Goal: Task Accomplishment & Management: Manage account settings

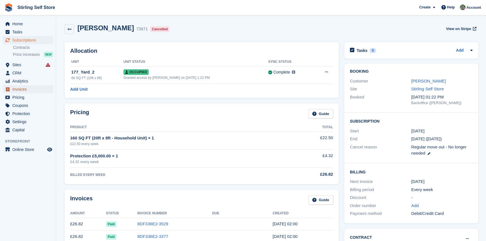
click at [29, 92] on span "Invoices" at bounding box center [29, 89] width 34 height 8
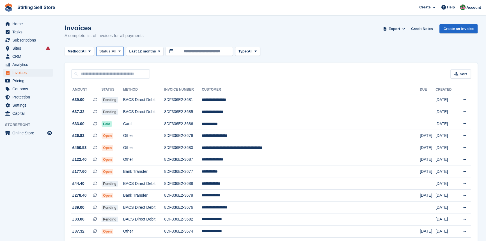
click at [121, 51] on icon at bounding box center [120, 51] width 2 height 4
click at [115, 98] on link "Open" at bounding box center [123, 95] width 49 height 10
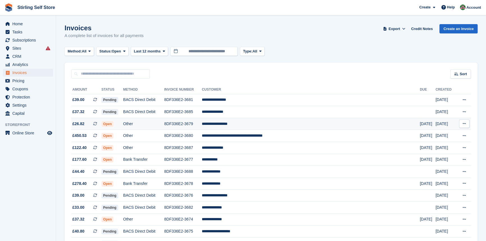
click at [254, 126] on td "**********" at bounding box center [311, 124] width 218 height 12
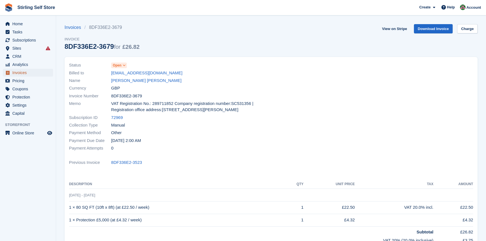
click at [33, 73] on span "Invoices" at bounding box center [29, 73] width 34 height 8
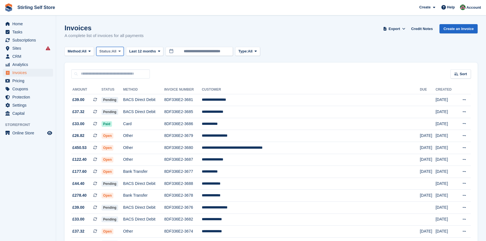
click at [121, 51] on icon at bounding box center [120, 51] width 2 height 4
click at [125, 98] on link "Open" at bounding box center [123, 95] width 49 height 10
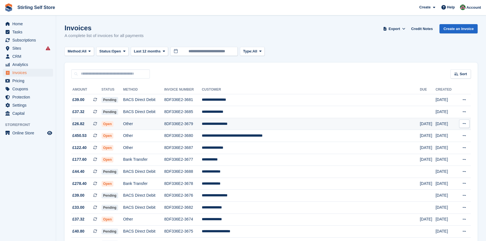
click at [241, 125] on td "**********" at bounding box center [311, 124] width 218 height 12
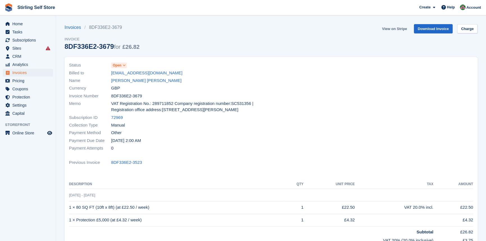
click at [394, 29] on link "View on Stripe" at bounding box center [394, 28] width 29 height 9
click at [22, 73] on span "Invoices" at bounding box center [29, 73] width 34 height 8
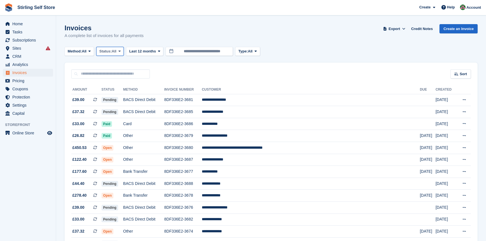
click at [121, 50] on icon at bounding box center [120, 51] width 2 height 4
click at [119, 95] on link "Open" at bounding box center [123, 95] width 49 height 10
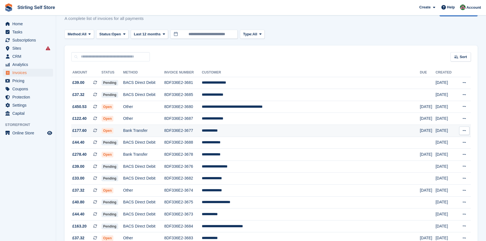
scroll to position [25, 0]
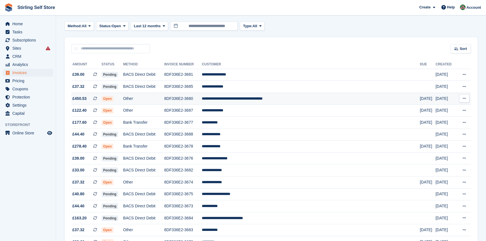
click at [278, 99] on td "**********" at bounding box center [311, 99] width 218 height 12
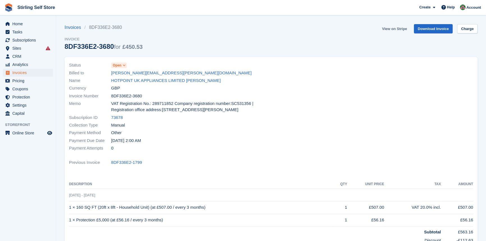
click at [390, 29] on link "View on Stripe" at bounding box center [394, 28] width 29 height 9
click at [32, 73] on span "Invoices" at bounding box center [29, 73] width 34 height 8
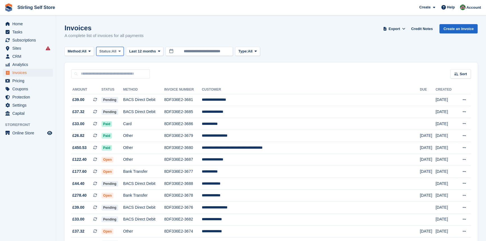
click at [120, 52] on icon at bounding box center [120, 51] width 2 height 4
click at [123, 94] on link "Open" at bounding box center [123, 95] width 49 height 10
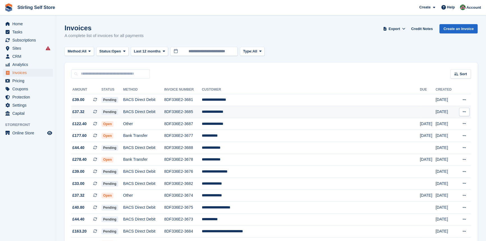
scroll to position [25, 0]
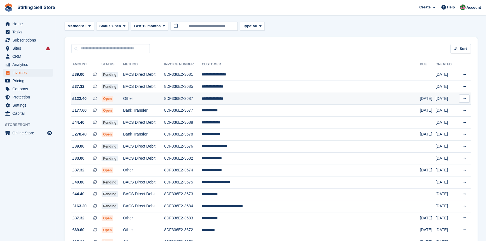
click at [254, 99] on td "**********" at bounding box center [311, 99] width 218 height 12
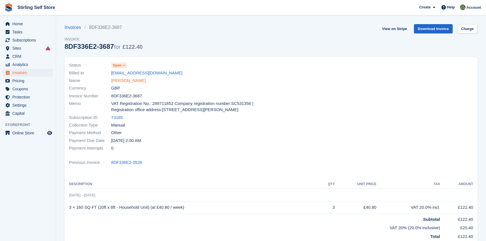
click at [131, 81] on link "[PERSON_NAME]" at bounding box center [128, 81] width 35 height 6
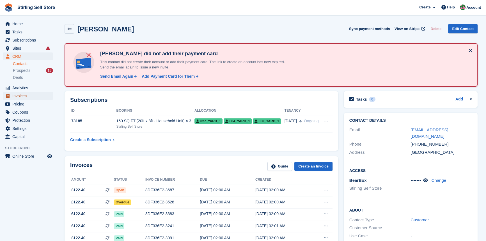
click at [22, 96] on span "Invoices" at bounding box center [29, 96] width 34 height 8
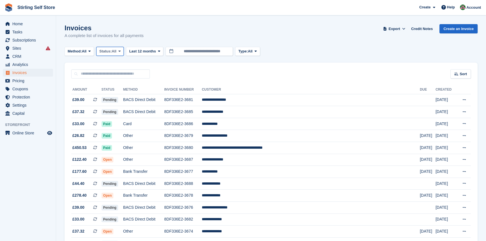
click at [121, 51] on icon at bounding box center [120, 51] width 2 height 4
click at [119, 95] on link "Open" at bounding box center [123, 95] width 49 height 10
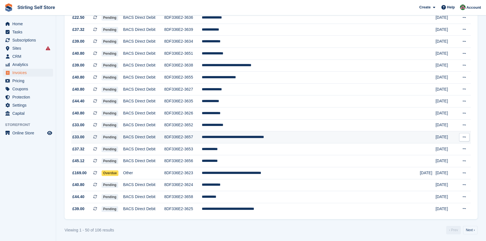
scroll to position [488, 0]
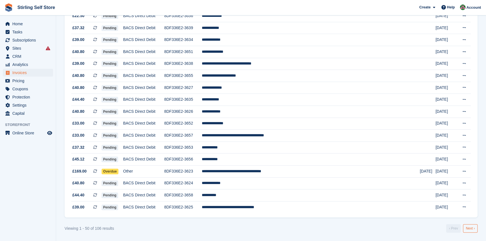
click at [471, 229] on link "Next ›" at bounding box center [470, 228] width 15 height 8
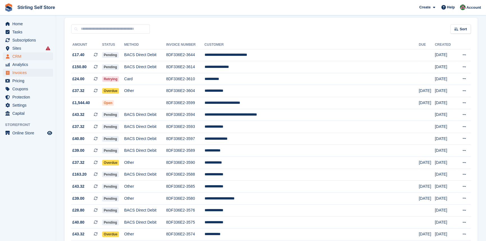
scroll to position [28, 0]
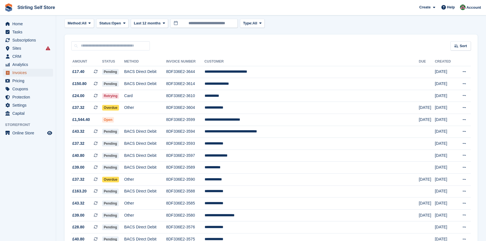
click at [19, 72] on span "Invoices" at bounding box center [29, 73] width 34 height 8
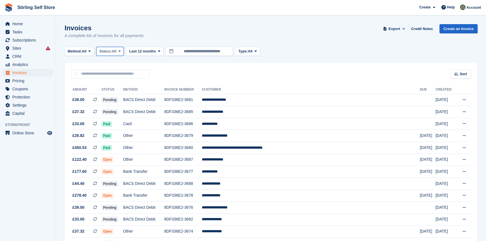
click at [122, 52] on span at bounding box center [119, 51] width 4 height 4
click at [117, 98] on link "Open" at bounding box center [123, 95] width 49 height 10
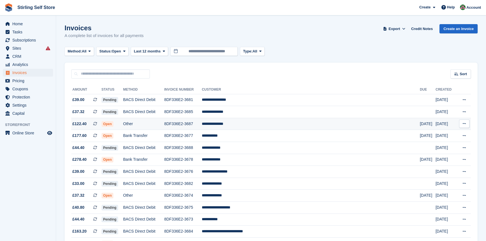
click at [251, 125] on td "**********" at bounding box center [311, 124] width 218 height 12
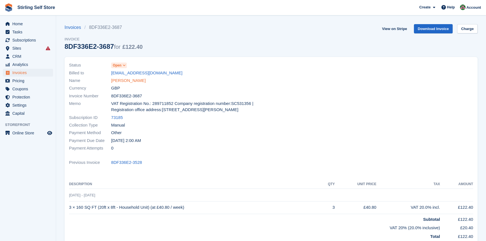
click at [121, 80] on link "[PERSON_NAME]" at bounding box center [128, 81] width 35 height 6
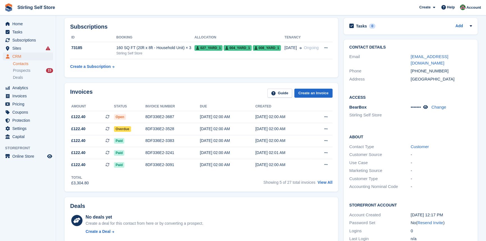
scroll to position [102, 0]
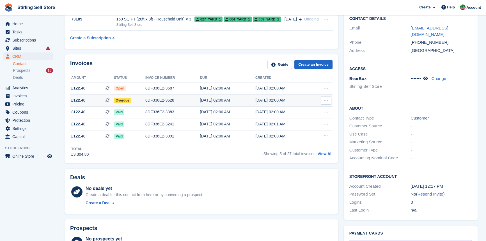
click at [156, 101] on div "8DF336E2-3528" at bounding box center [172, 100] width 54 height 6
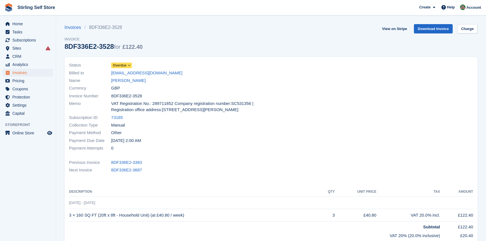
click at [129, 66] on icon at bounding box center [129, 65] width 3 height 3
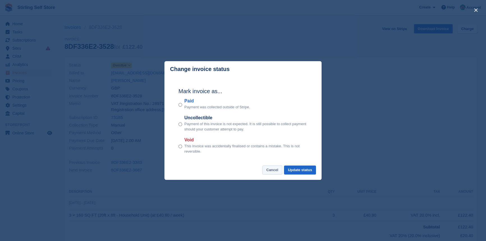
click at [270, 169] on button "Cancel" at bounding box center [273, 170] width 20 height 9
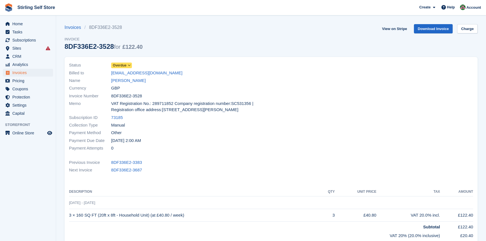
click at [130, 65] on icon at bounding box center [129, 65] width 3 height 3
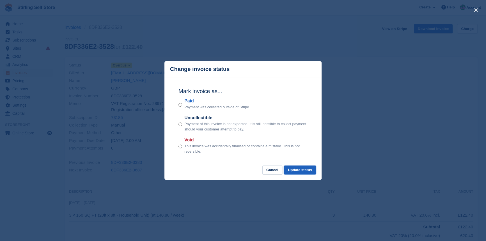
click at [301, 170] on button "Update status" at bounding box center [300, 170] width 32 height 9
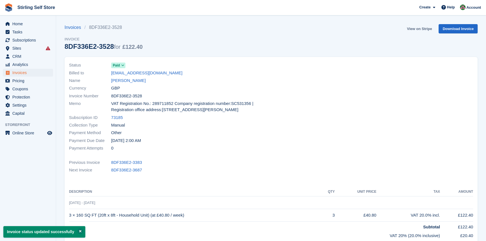
click at [418, 29] on link "View on Stripe" at bounding box center [419, 28] width 29 height 9
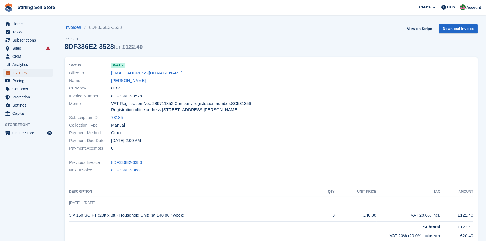
click at [26, 74] on span "Invoices" at bounding box center [29, 73] width 34 height 8
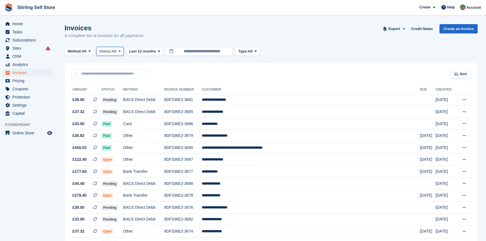
click at [121, 51] on icon at bounding box center [120, 51] width 2 height 4
click at [118, 96] on link "Open" at bounding box center [123, 95] width 49 height 10
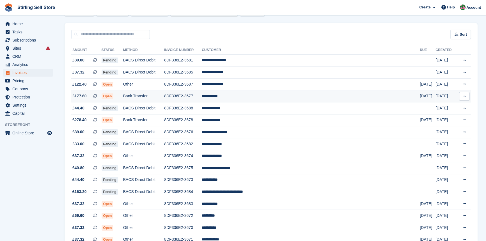
scroll to position [51, 0]
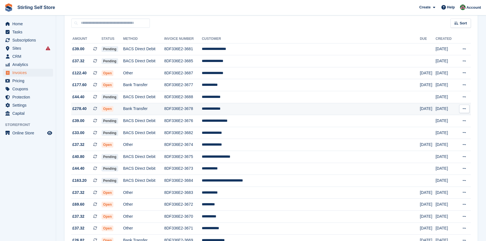
click at [248, 112] on td "**********" at bounding box center [311, 109] width 218 height 12
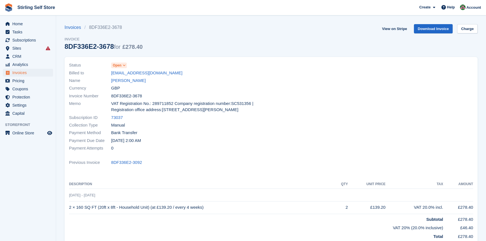
click at [124, 66] on icon at bounding box center [124, 65] width 3 height 3
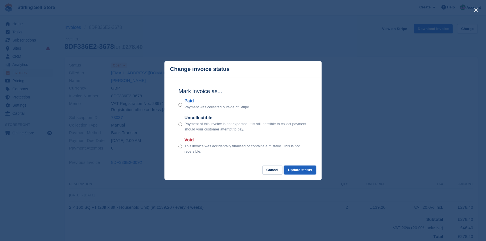
click at [302, 170] on button "Update status" at bounding box center [300, 170] width 32 height 9
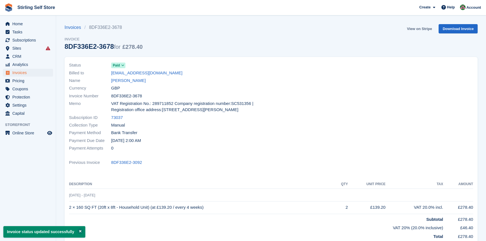
click at [419, 29] on link "View on Stripe" at bounding box center [419, 28] width 29 height 9
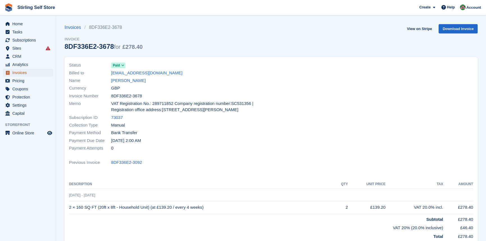
click at [30, 72] on span "Invoices" at bounding box center [29, 73] width 34 height 8
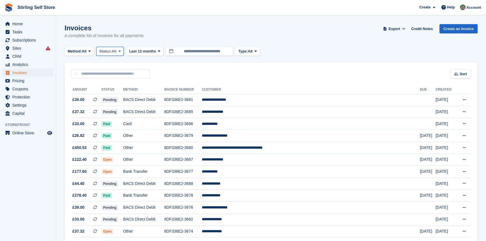
click at [121, 49] on icon at bounding box center [120, 51] width 2 height 4
click at [119, 97] on link "Open" at bounding box center [123, 95] width 49 height 10
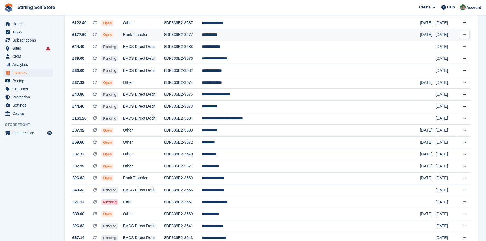
scroll to position [102, 0]
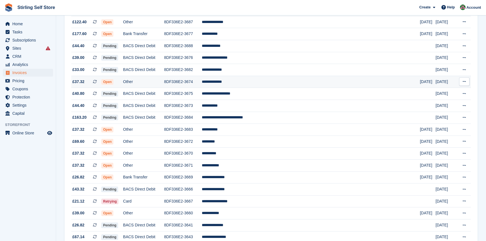
click at [245, 82] on td "**********" at bounding box center [311, 82] width 219 height 12
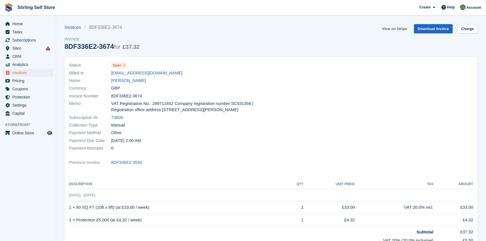
click at [392, 29] on link "View on Stripe" at bounding box center [394, 28] width 29 height 9
click at [29, 74] on span "Invoices" at bounding box center [29, 73] width 34 height 8
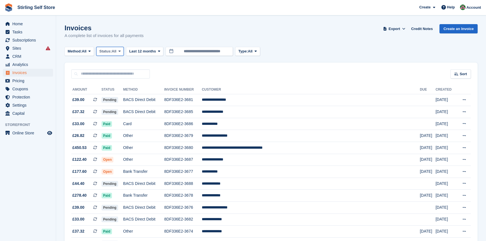
click at [116, 51] on span "All" at bounding box center [114, 52] width 5 height 6
click at [118, 95] on link "Open" at bounding box center [123, 95] width 49 height 10
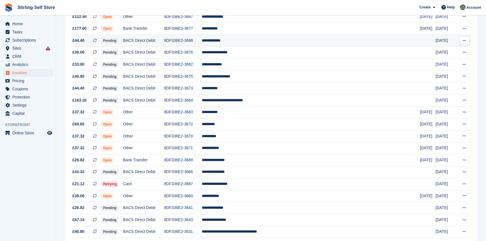
scroll to position [128, 0]
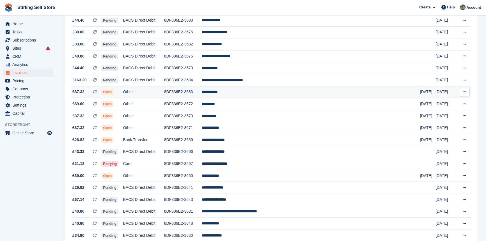
click at [250, 94] on td "**********" at bounding box center [311, 92] width 219 height 12
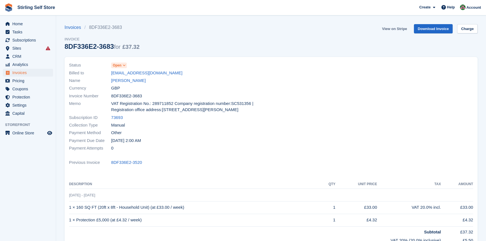
click at [391, 27] on link "View on Stripe" at bounding box center [394, 28] width 29 height 9
click at [31, 74] on span "Invoices" at bounding box center [29, 73] width 34 height 8
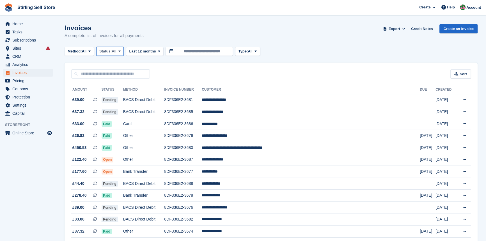
click at [121, 50] on icon at bounding box center [120, 51] width 2 height 4
click at [118, 97] on link "Open" at bounding box center [123, 95] width 49 height 10
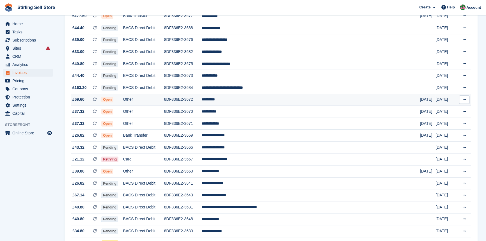
scroll to position [128, 0]
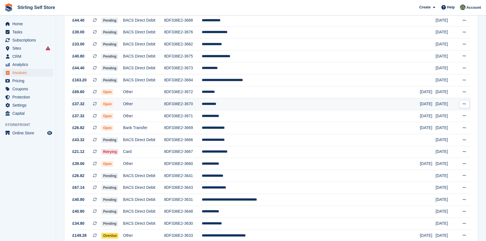
click at [244, 108] on td "**********" at bounding box center [311, 104] width 219 height 12
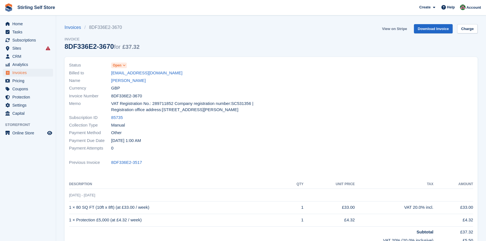
click at [393, 28] on link "View on Stripe" at bounding box center [394, 28] width 29 height 9
click at [33, 72] on span "Invoices" at bounding box center [29, 73] width 34 height 8
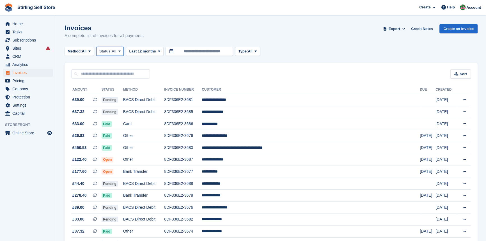
click at [119, 49] on span at bounding box center [119, 51] width 4 height 4
click at [125, 97] on link "Open" at bounding box center [123, 95] width 49 height 10
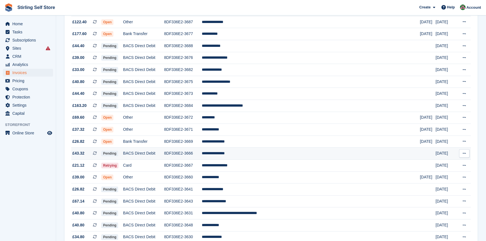
scroll to position [128, 0]
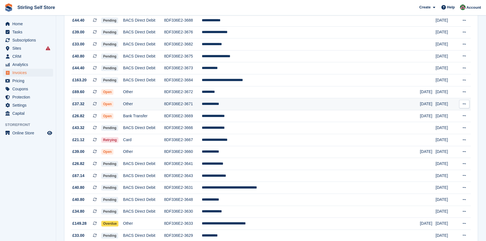
click at [252, 106] on td "**********" at bounding box center [311, 104] width 219 height 12
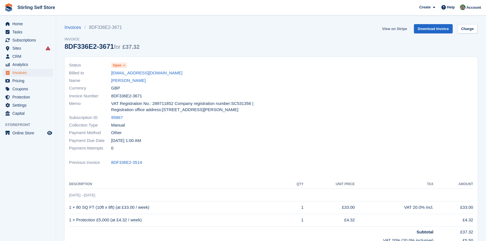
click at [392, 29] on link "View on Stripe" at bounding box center [394, 28] width 29 height 9
click at [31, 74] on span "Invoices" at bounding box center [29, 73] width 34 height 8
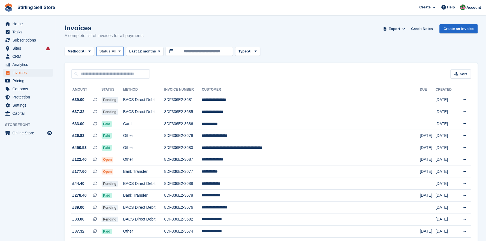
click at [121, 52] on icon at bounding box center [120, 51] width 2 height 4
click at [116, 97] on link "Open" at bounding box center [123, 95] width 49 height 10
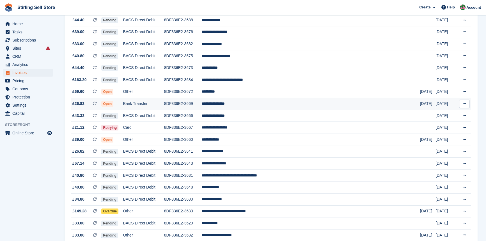
scroll to position [153, 0]
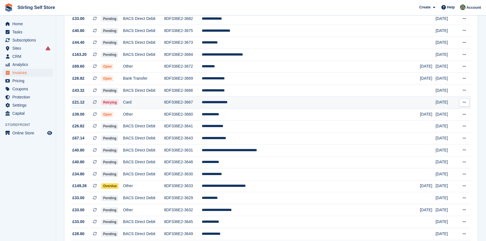
click at [246, 105] on td "**********" at bounding box center [311, 103] width 219 height 12
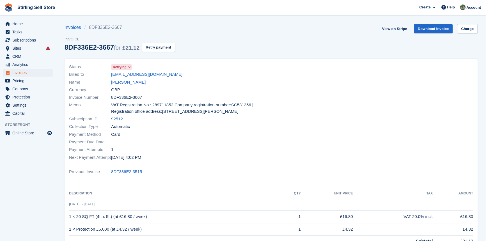
click at [129, 67] on icon at bounding box center [129, 66] width 3 height 3
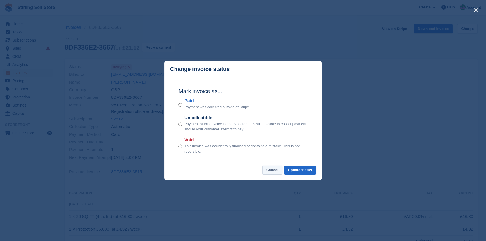
click at [270, 172] on button "Cancel" at bounding box center [273, 170] width 20 height 9
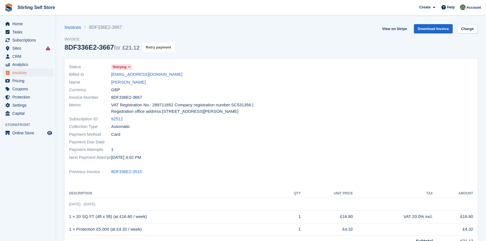
drag, startPoint x: 161, startPoint y: 47, endPoint x: 264, endPoint y: 25, distance: 105.1
click at [161, 47] on button "Retry payment" at bounding box center [158, 47] width 33 height 9
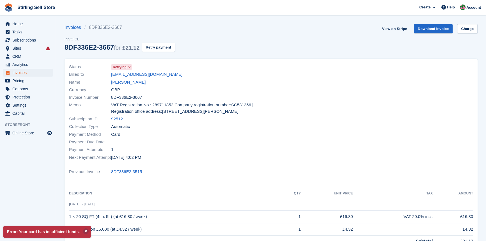
click at [183, 154] on div "Next Payment Attempt 28 Aug, 4:02 PM" at bounding box center [168, 158] width 199 height 8
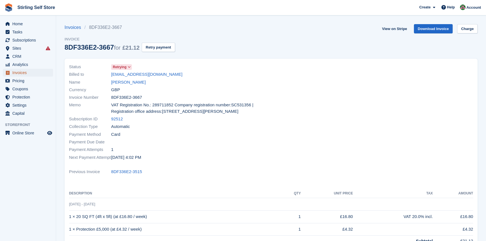
click at [29, 73] on span "Invoices" at bounding box center [29, 73] width 34 height 8
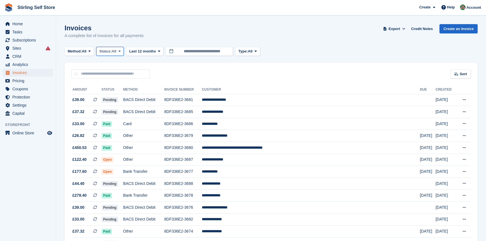
click at [122, 51] on span at bounding box center [119, 51] width 4 height 4
click at [119, 95] on link "Open" at bounding box center [123, 95] width 49 height 10
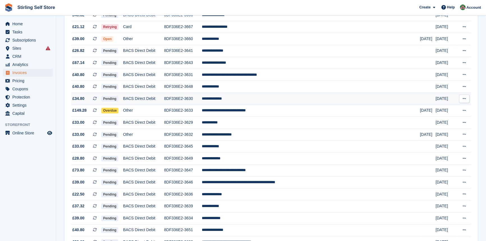
scroll to position [230, 0]
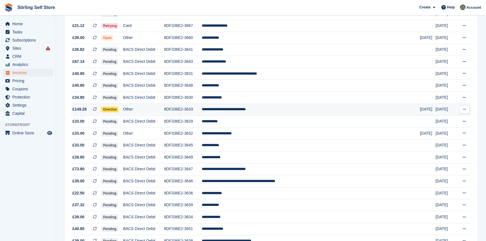
click at [258, 115] on td "**********" at bounding box center [311, 110] width 219 height 12
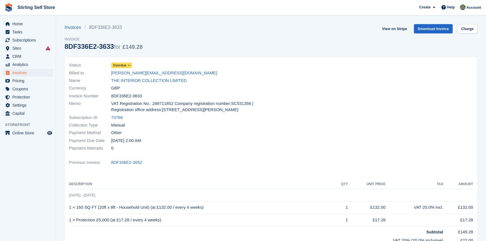
click at [128, 65] on icon at bounding box center [129, 65] width 3 height 3
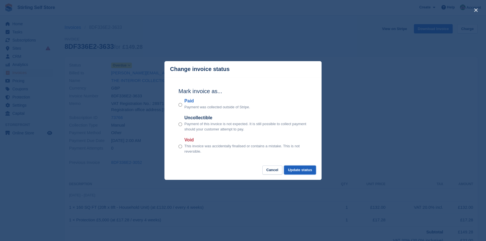
click at [302, 170] on button "Update status" at bounding box center [300, 170] width 32 height 9
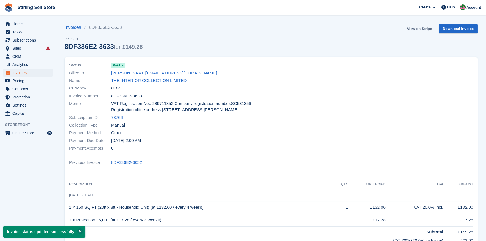
click at [418, 29] on link "View on Stripe" at bounding box center [419, 28] width 29 height 9
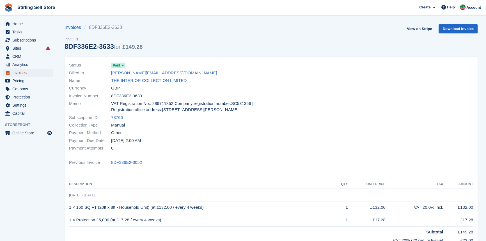
click at [28, 73] on span "Invoices" at bounding box center [29, 73] width 34 height 8
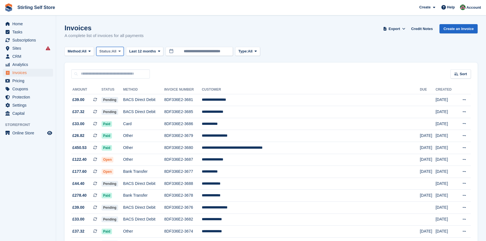
click at [122, 50] on span at bounding box center [119, 51] width 4 height 4
click at [117, 95] on link "Open" at bounding box center [123, 95] width 49 height 10
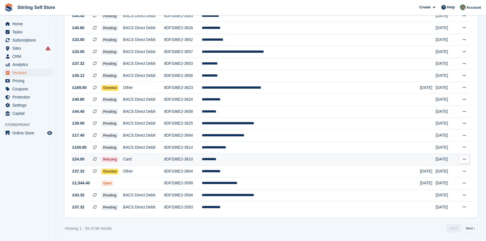
scroll to position [488, 0]
click at [243, 229] on div "Viewing 1 - 50 of 98 results ‹ Prev Next ›" at bounding box center [271, 228] width 413 height 8
click at [472, 230] on link "Next ›" at bounding box center [470, 228] width 15 height 8
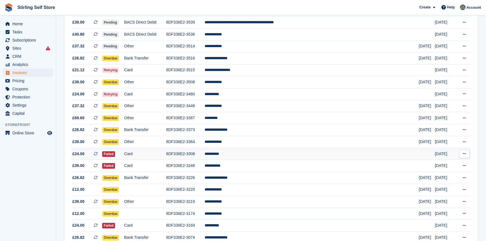
scroll to position [412, 0]
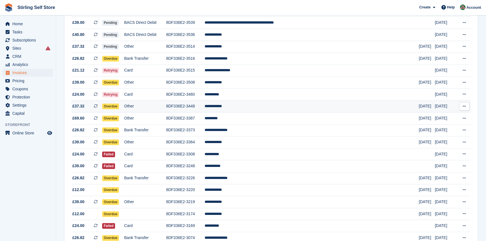
click at [251, 113] on td "**********" at bounding box center [311, 107] width 215 height 12
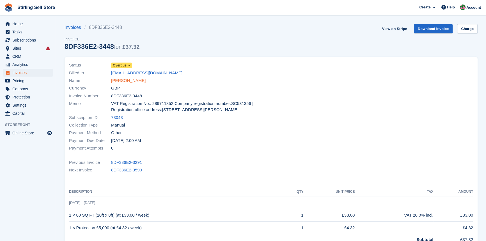
click at [127, 80] on link "Craig Wilson" at bounding box center [128, 81] width 35 height 6
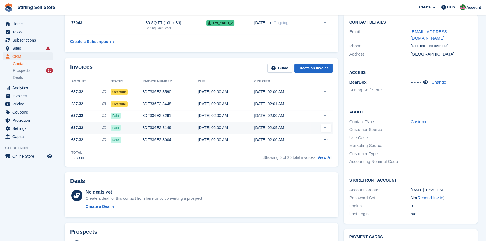
scroll to position [102, 0]
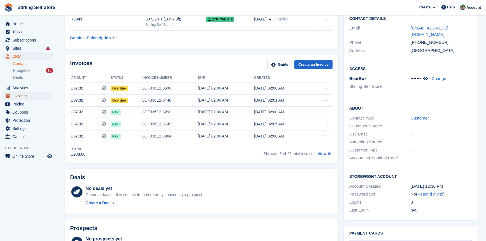
click at [26, 95] on span "Invoices" at bounding box center [29, 96] width 34 height 8
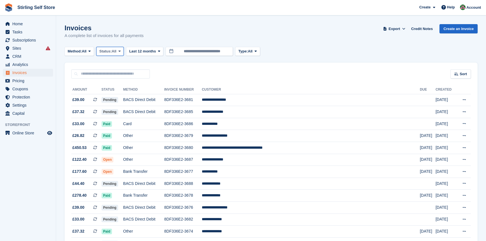
click at [121, 52] on icon at bounding box center [120, 51] width 2 height 4
click at [121, 96] on link "Open" at bounding box center [123, 95] width 49 height 10
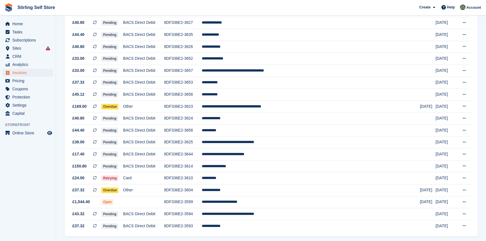
scroll to position [488, 0]
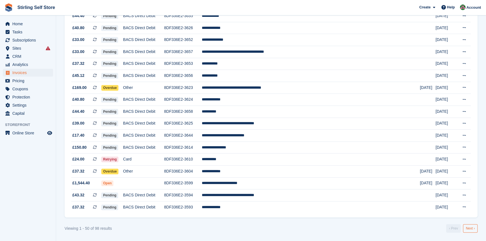
click at [473, 229] on link "Next ›" at bounding box center [470, 228] width 15 height 8
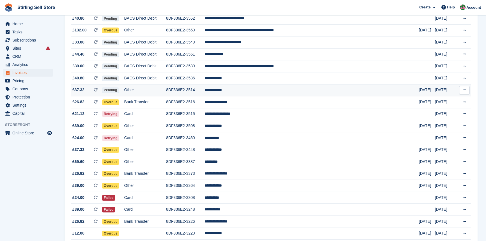
scroll to position [361, 0]
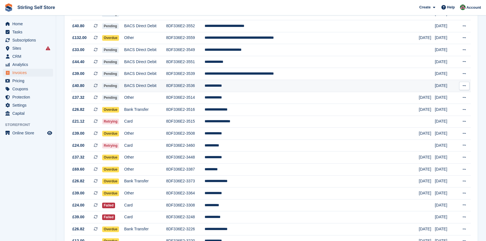
click at [250, 91] on td "**********" at bounding box center [311, 86] width 215 height 12
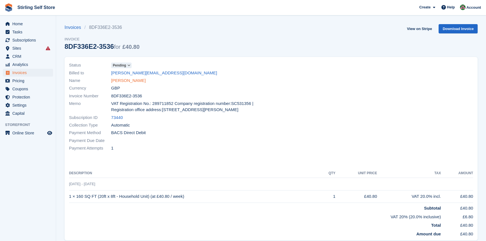
click at [126, 80] on link "[PERSON_NAME]" at bounding box center [128, 81] width 35 height 6
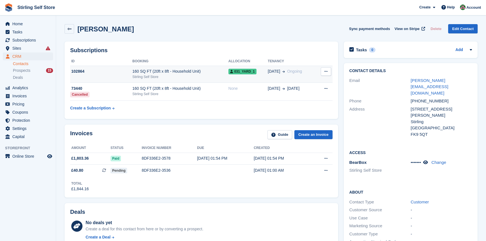
click at [194, 75] on div "Stirling Self Store" at bounding box center [181, 76] width 96 height 5
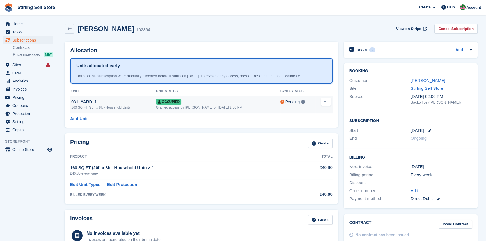
click at [126, 107] on div "160 SQ FT (20ft x 8ft - Household Unit)" at bounding box center [113, 107] width 85 height 5
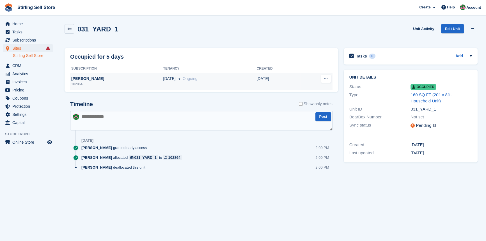
click at [180, 85] on td "27 Aug Ongoing" at bounding box center [210, 81] width 94 height 17
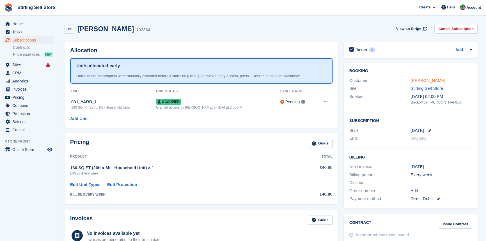
click at [425, 79] on link "[PERSON_NAME]" at bounding box center [428, 80] width 35 height 5
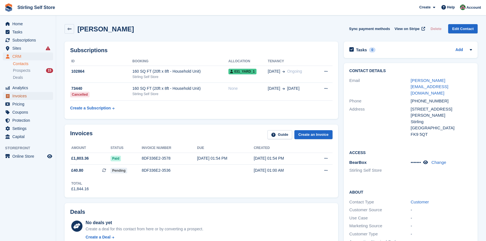
click at [26, 96] on span "Invoices" at bounding box center [29, 96] width 34 height 8
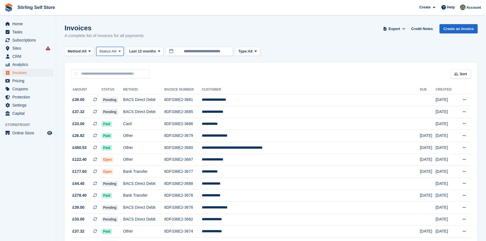
click at [121, 51] on icon at bounding box center [120, 51] width 2 height 4
click at [127, 95] on link "Open" at bounding box center [123, 95] width 49 height 10
